Goal: Transaction & Acquisition: Subscribe to service/newsletter

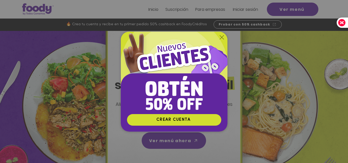
click at [221, 35] on icon "Volver al sitio" at bounding box center [222, 37] width 4 height 4
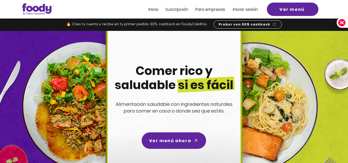
click at [154, 8] on span "Inicio" at bounding box center [153, 9] width 10 height 6
click at [171, 11] on span "Suscripción" at bounding box center [176, 9] width 23 height 6
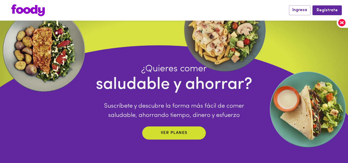
scroll to position [26, 0]
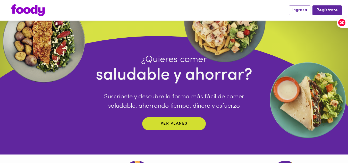
click at [96, 28] on div "¿Quieres comer saludable y ahorrar? Suscríbete y descubre la forma más fácil de…" at bounding box center [174, 75] width 348 height 160
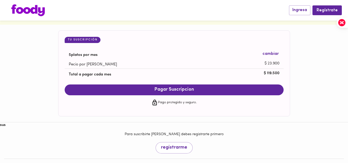
scroll to position [509, 0]
